Goal: Use online tool/utility: Use online tool/utility

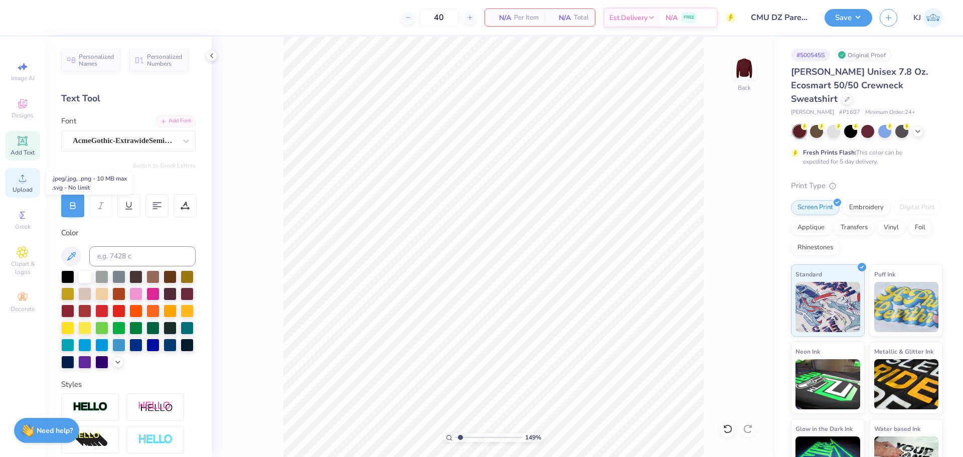
click at [24, 188] on span "Upload" at bounding box center [23, 190] width 20 height 8
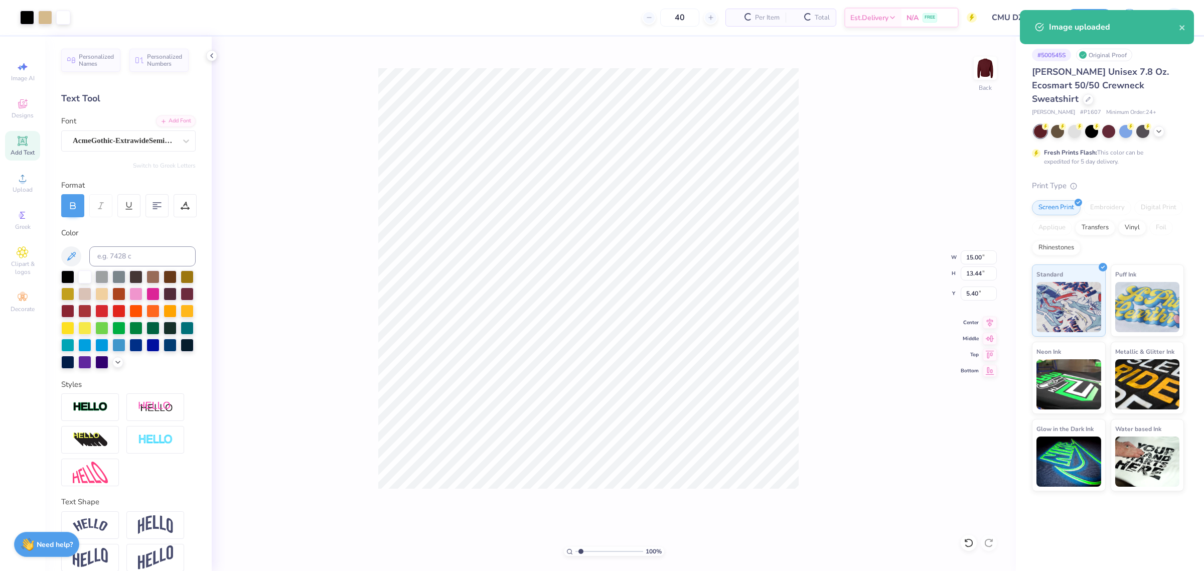
type input "1"
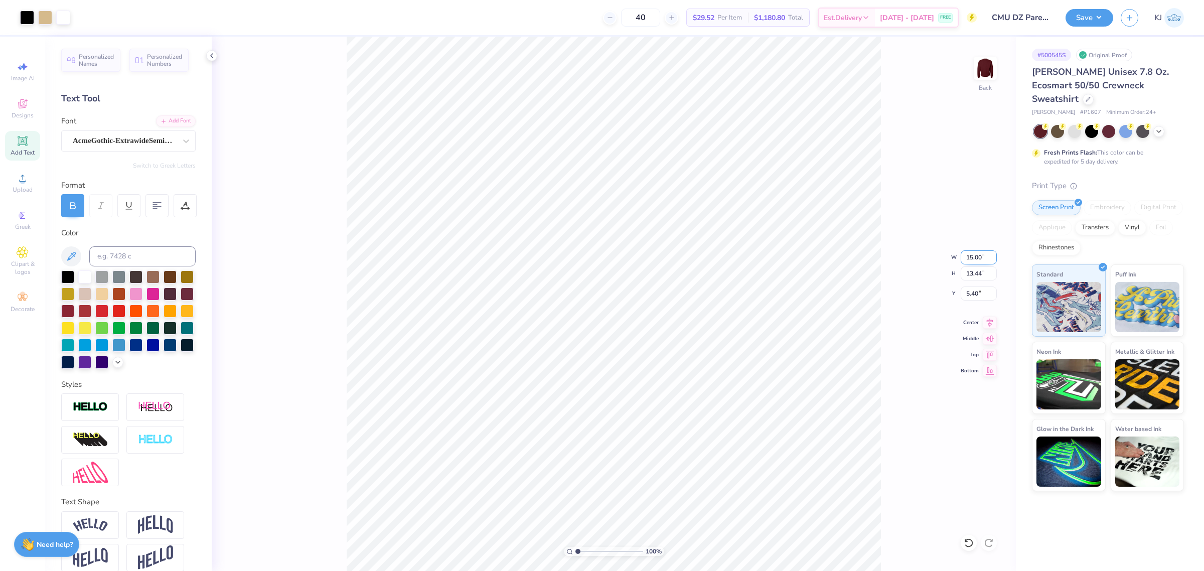
click at [963, 259] on input "15.00" at bounding box center [979, 257] width 36 height 14
type input "12.00"
type input "10.76"
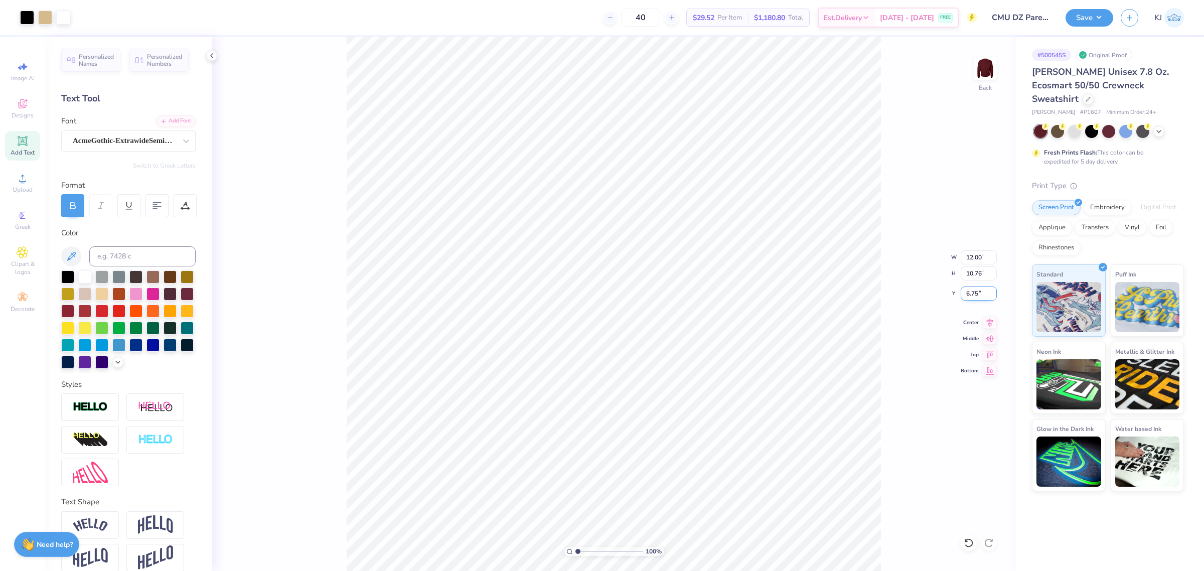
click at [963, 290] on input "6.75" at bounding box center [979, 294] width 36 height 14
type input "3.00"
click at [209, 56] on icon at bounding box center [212, 56] width 8 height 8
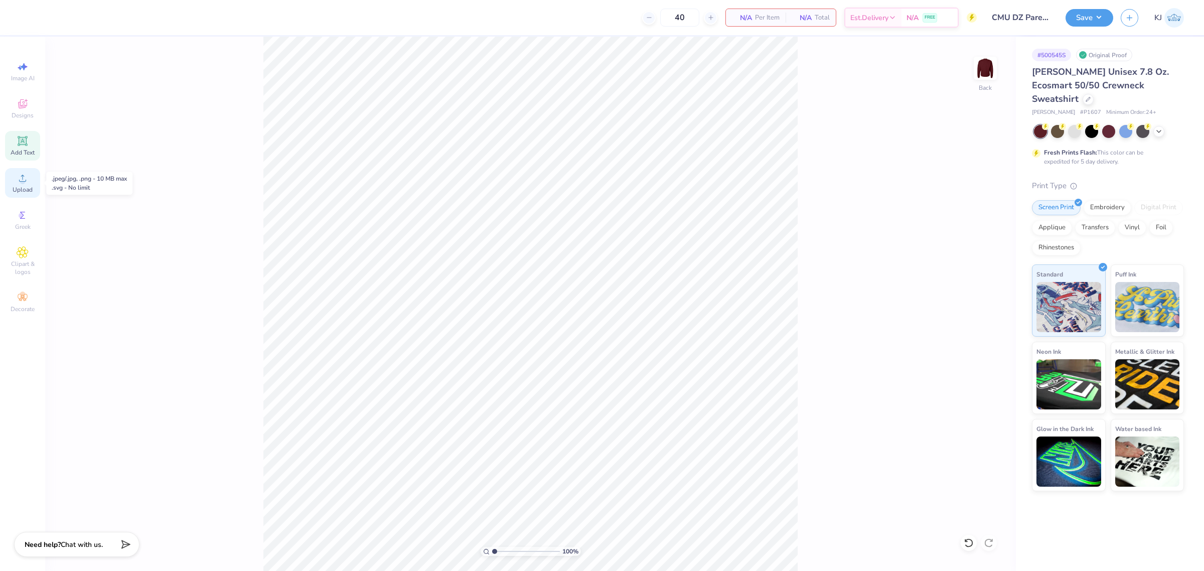
click at [15, 182] on div "Upload" at bounding box center [22, 183] width 35 height 30
click at [611, 197] on body "40 N/A Per Item N/A Total Est. Delivery N/A FREE Design Title CMU DZ Parents We…" at bounding box center [602, 285] width 1204 height 571
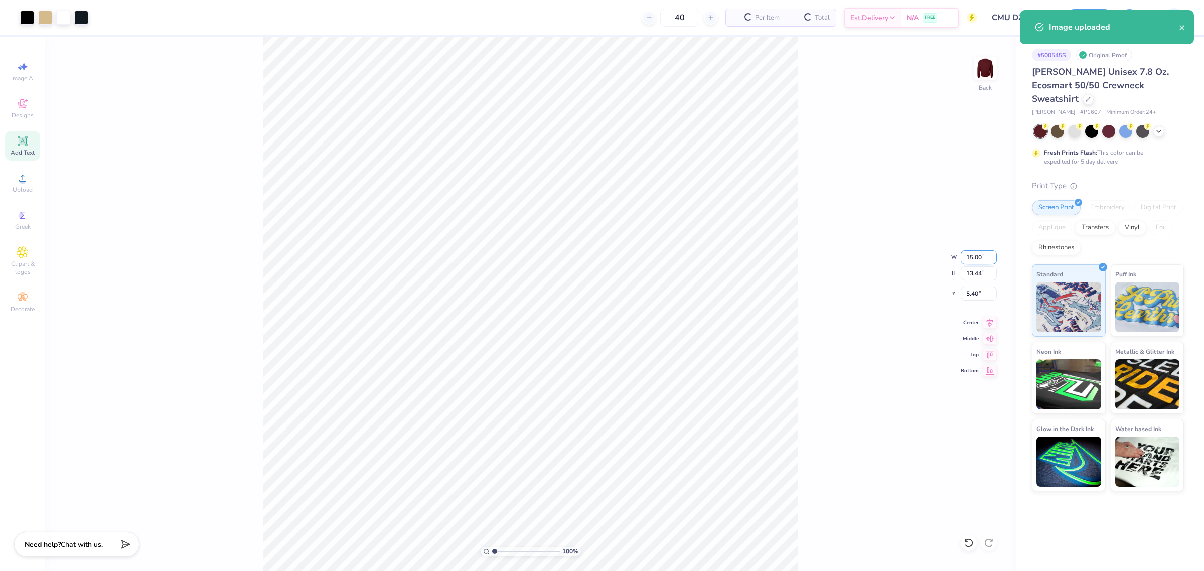
click at [963, 255] on input "15.00" at bounding box center [979, 257] width 36 height 14
click at [963, 289] on input "5.40" at bounding box center [979, 294] width 36 height 14
click at [963, 294] on input "5.40" at bounding box center [979, 294] width 36 height 14
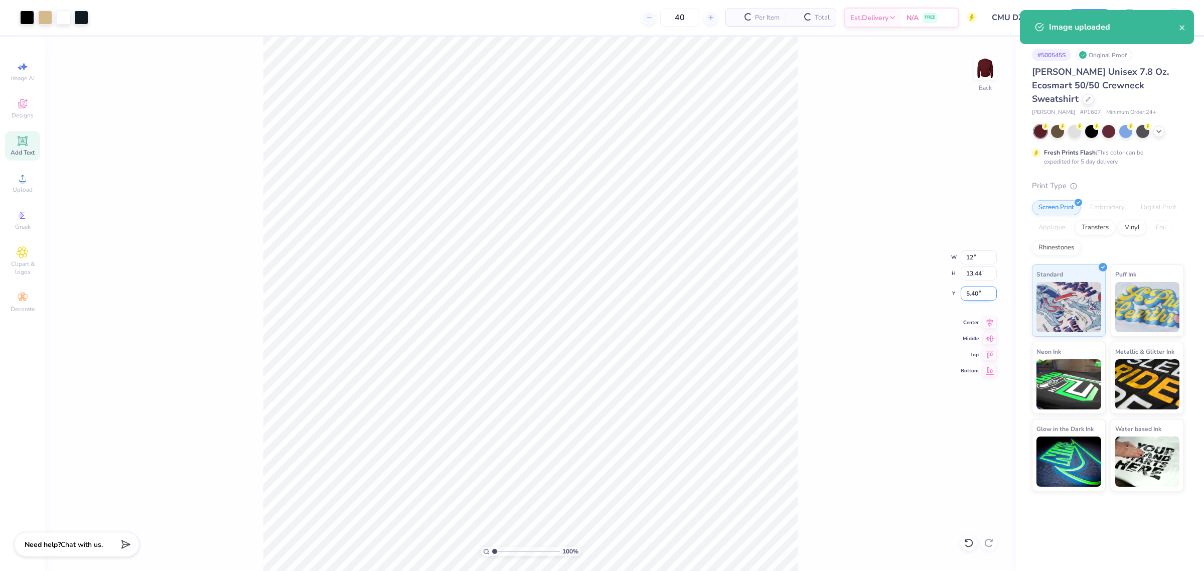
click at [963, 294] on input "5.40" at bounding box center [979, 294] width 36 height 14
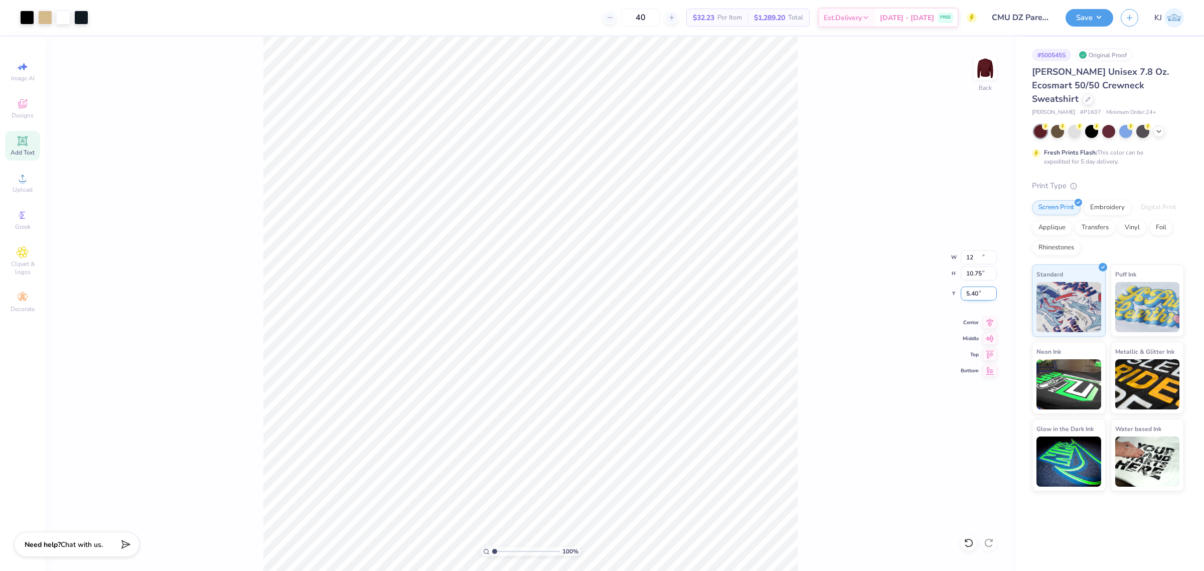
type input "12.00"
type input "10.75"
click at [963, 294] on input "6.753" at bounding box center [979, 294] width 36 height 14
click at [920, 298] on div "100 % Back W 12.00 12.00 " H 10.75 10.75 " Y 3 3 " Center Middle Top Bottom" at bounding box center [530, 304] width 971 height 534
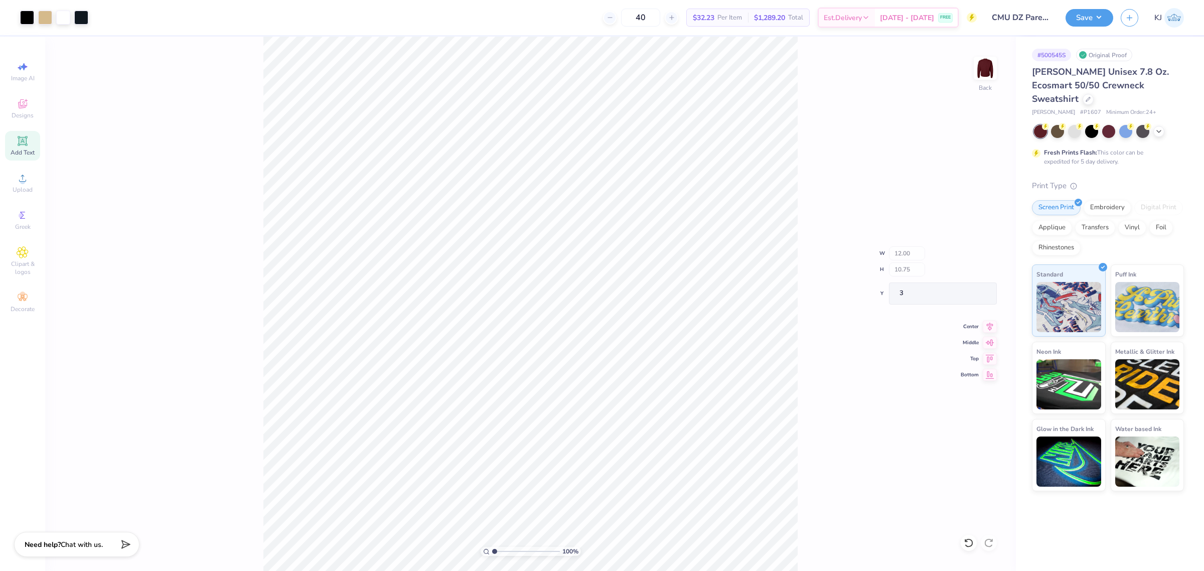
type input "3.00"
click at [25, 187] on span "Upload" at bounding box center [23, 190] width 20 height 8
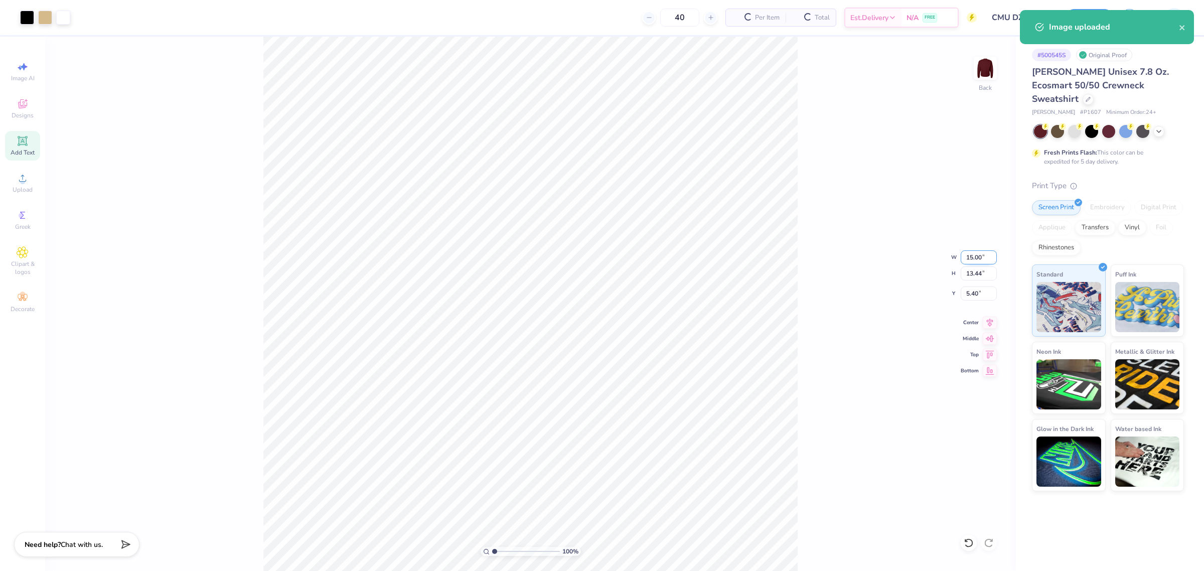
click at [963, 259] on input "15.00" at bounding box center [979, 257] width 36 height 14
click at [963, 290] on input "5.40" at bounding box center [979, 294] width 36 height 14
click at [963, 293] on input "5.40" at bounding box center [979, 294] width 36 height 14
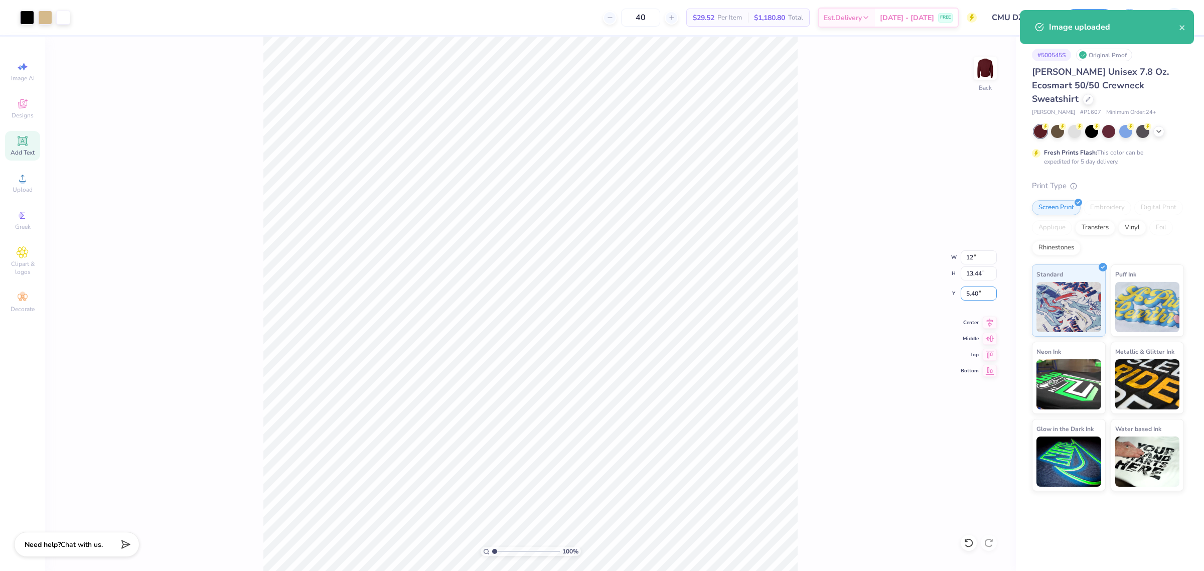
click at [963, 293] on input "5.40" at bounding box center [979, 294] width 36 height 14
type input "12.00"
type input "10.75"
click at [963, 295] on input "6.75" at bounding box center [979, 294] width 36 height 14
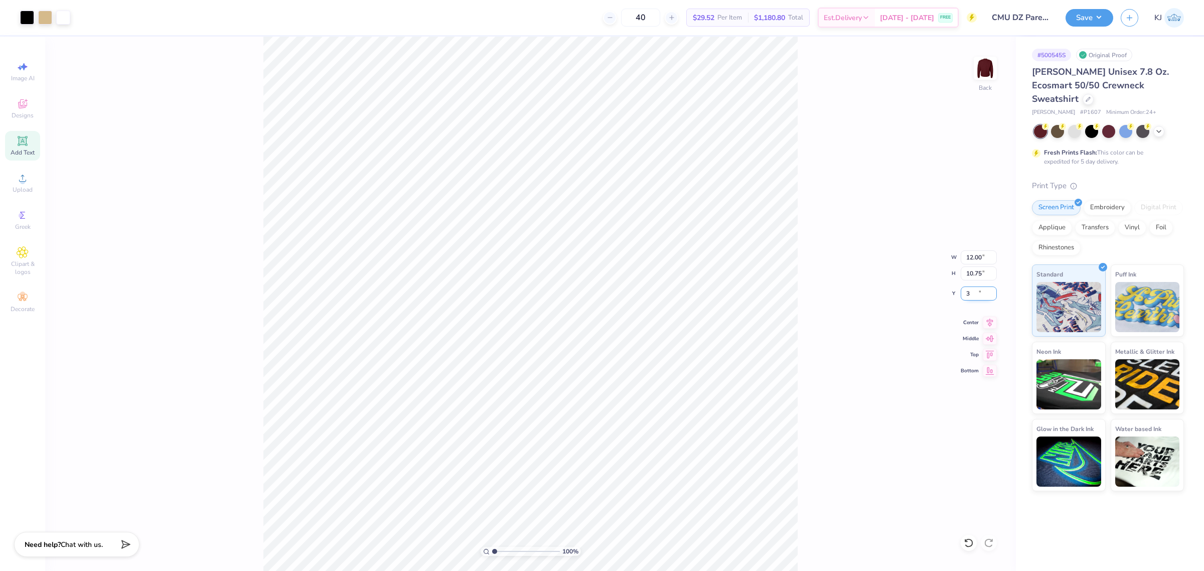
type input "3.00"
click at [196, 168] on div "100 % Back W 12.00 12.00 " H 10.75 10.75 " Y 3.00 3.00 " Center Middle Top Bott…" at bounding box center [530, 304] width 971 height 534
click at [23, 179] on icon at bounding box center [23, 178] width 12 height 12
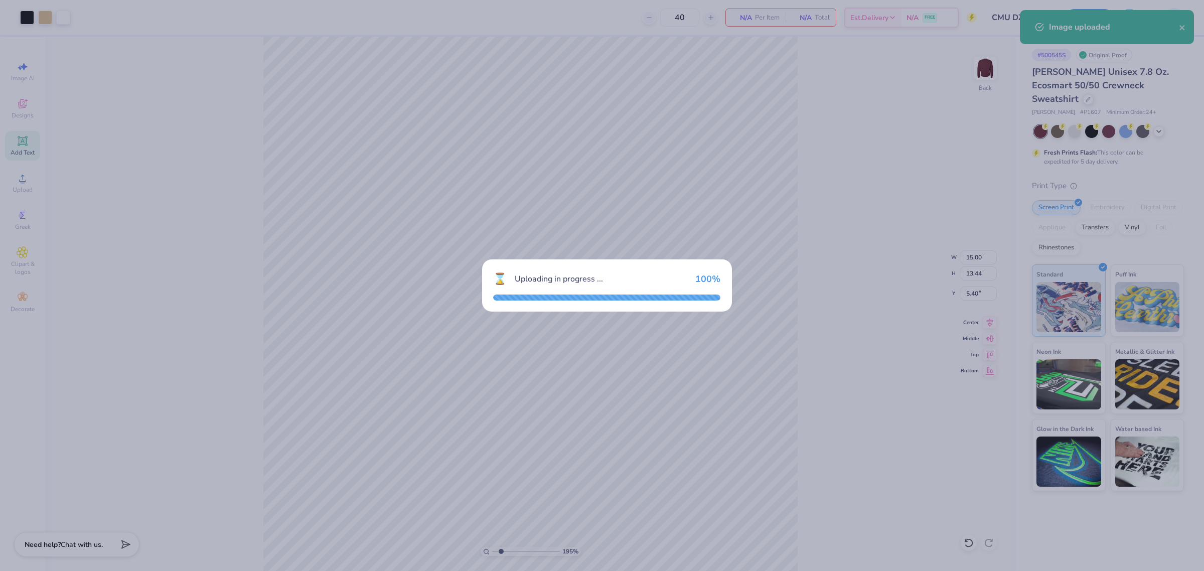
type input "1.94838375831374"
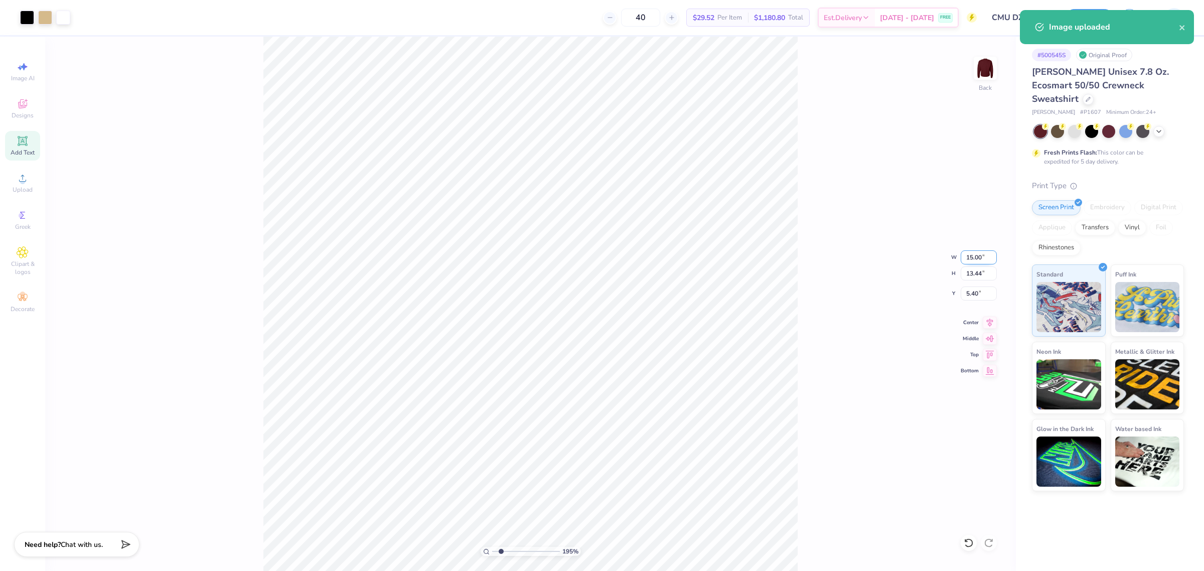
click at [963, 257] on input "15.00" at bounding box center [979, 257] width 36 height 14
type input "12"
type input "1.94838375831374"
type input "12.00"
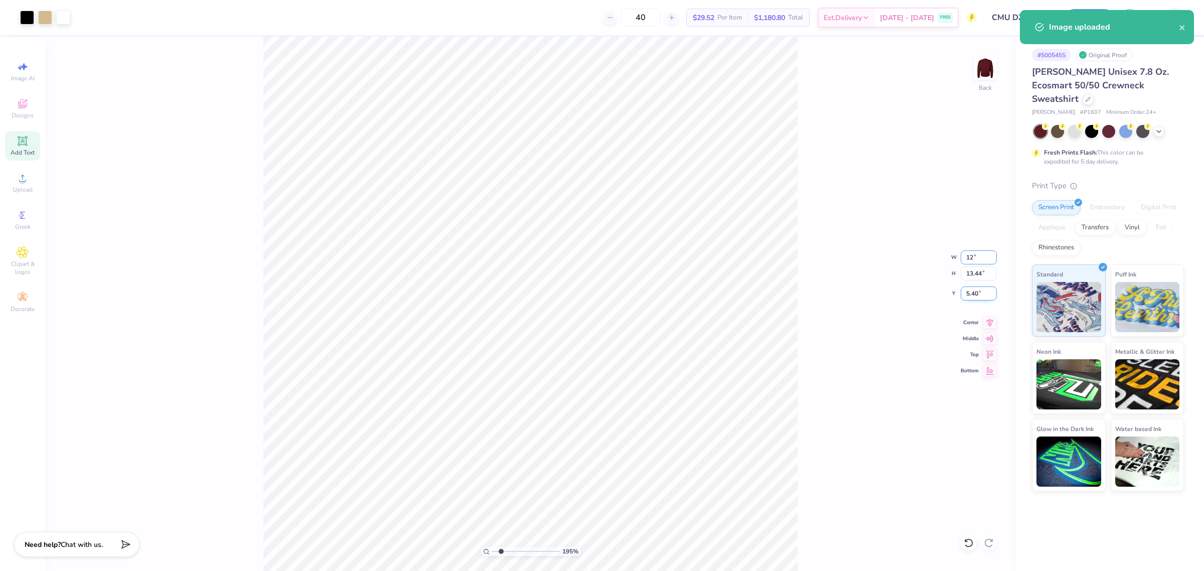
type input "10.75"
type input "6.75"
type input "1.94838375831374"
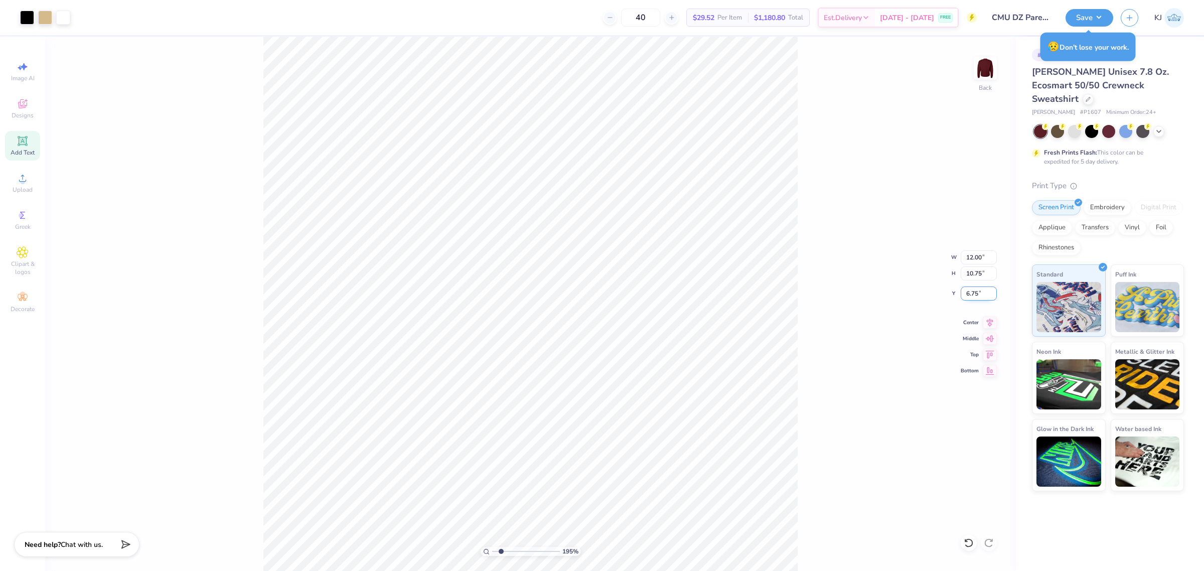
click at [963, 293] on input "6.75" at bounding box center [979, 294] width 36 height 14
type input "3"
type input "1"
type input "3.00"
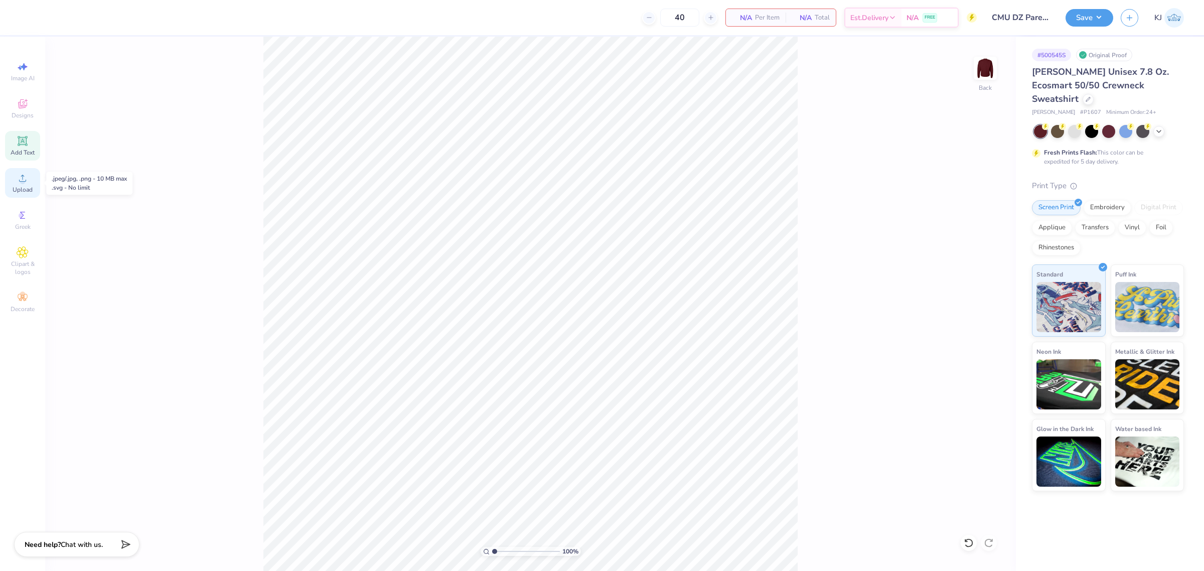
click at [18, 184] on icon at bounding box center [23, 178] width 12 height 12
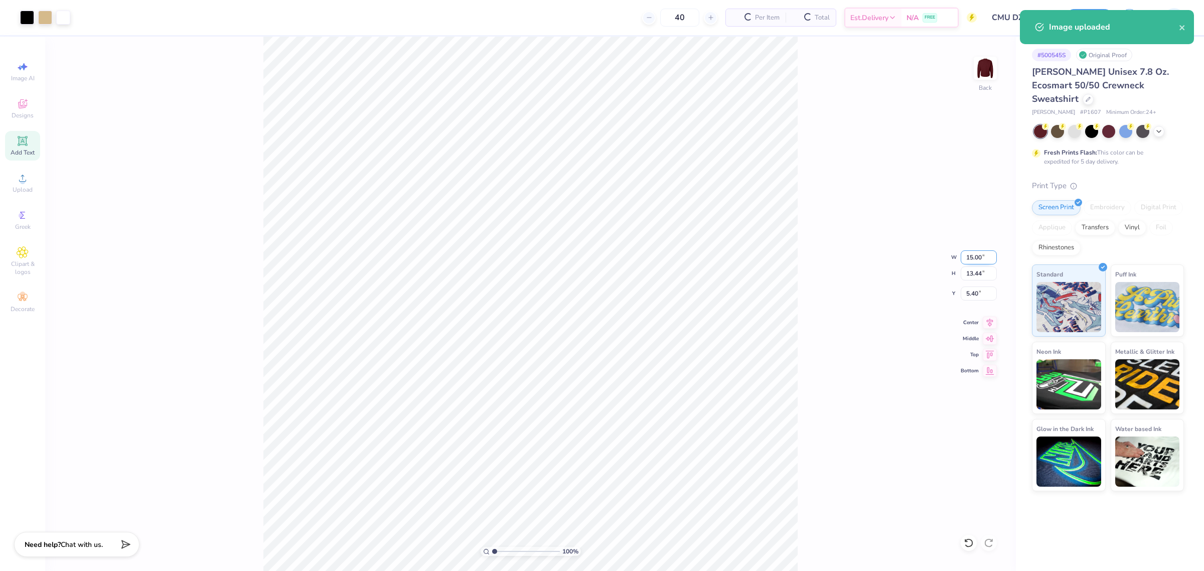
click at [963, 254] on input "15.00" at bounding box center [979, 257] width 36 height 14
type input "12"
click at [963, 294] on input "5.40" at bounding box center [979, 294] width 36 height 14
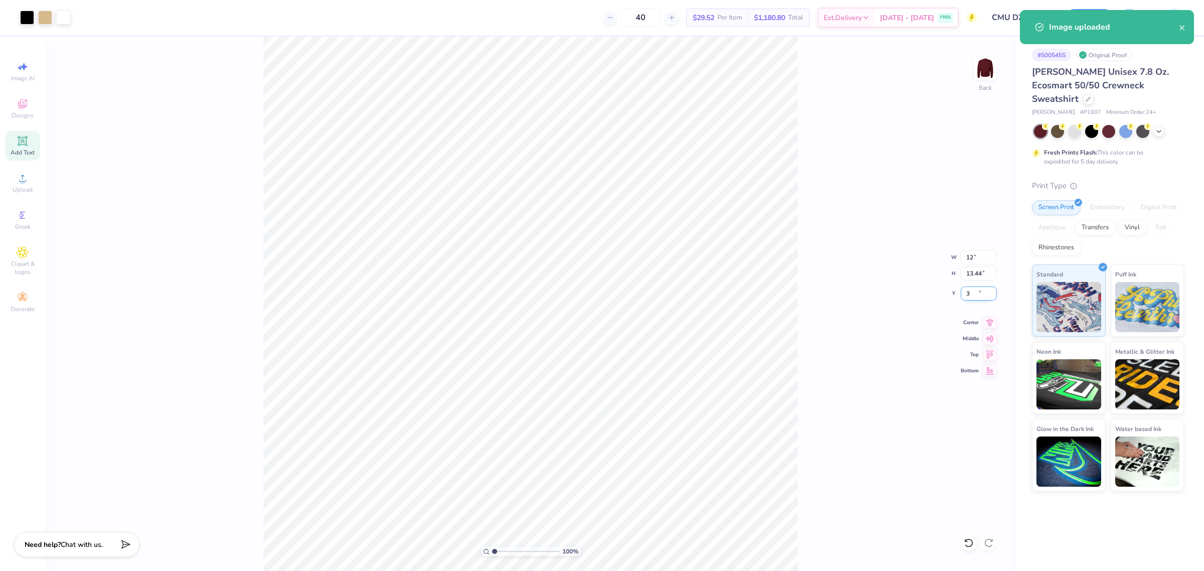
type input "3"
type input "12.00"
type input "10.75"
type input "3.00"
